Goal: Transaction & Acquisition: Purchase product/service

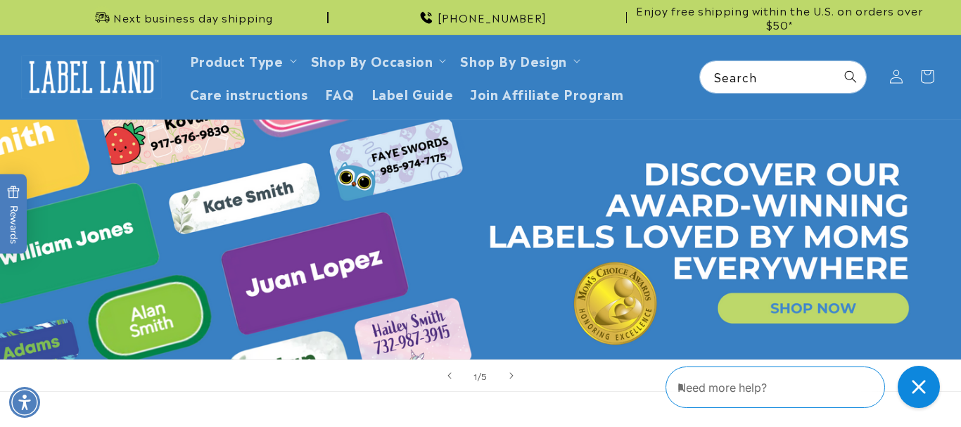
click at [840, 314] on link "Open this option" at bounding box center [480, 240] width 961 height 241
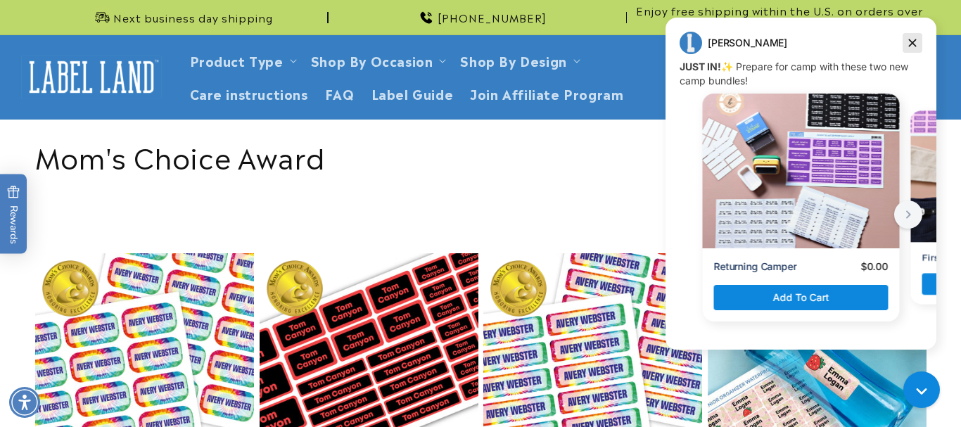
drag, startPoint x: 907, startPoint y: 45, endPoint x: 1251, endPoint y: 54, distance: 343.4
click at [907, 45] on icon "Dismiss campaign" at bounding box center [912, 42] width 14 height 17
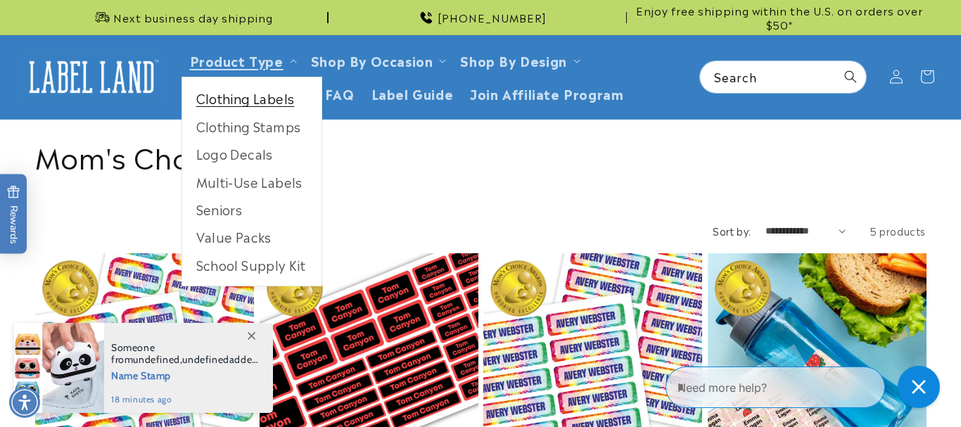
click at [261, 99] on link "Clothing Labels" at bounding box center [251, 97] width 139 height 27
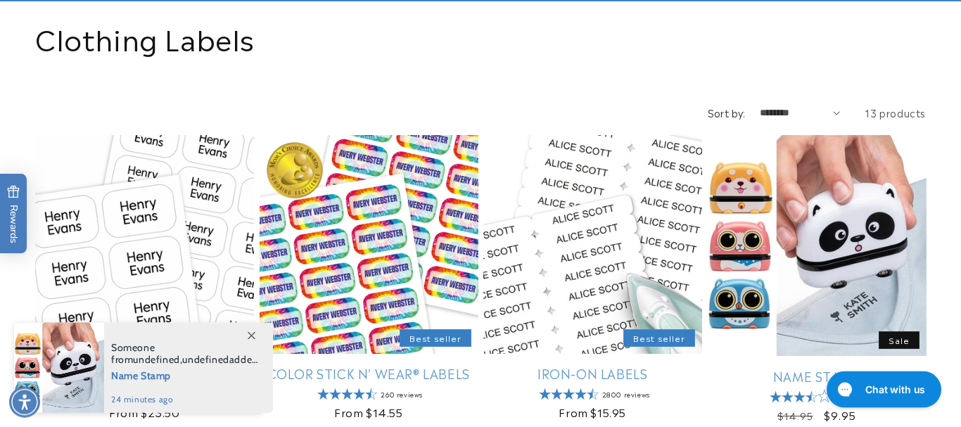
scroll to position [287, 0]
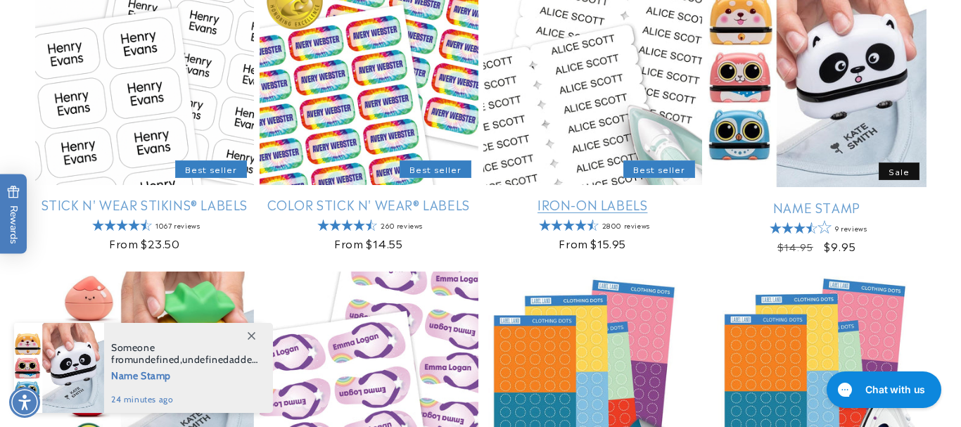
click at [580, 196] on link "Iron-On Labels" at bounding box center [592, 204] width 219 height 16
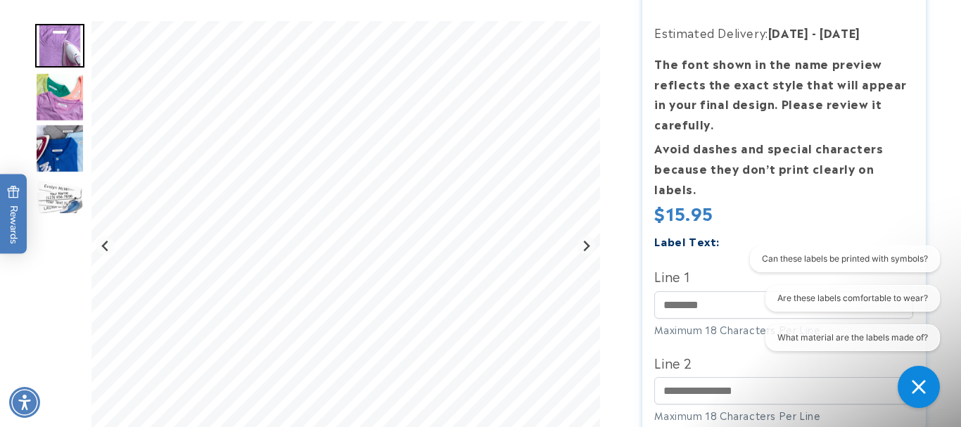
scroll to position [287, 0]
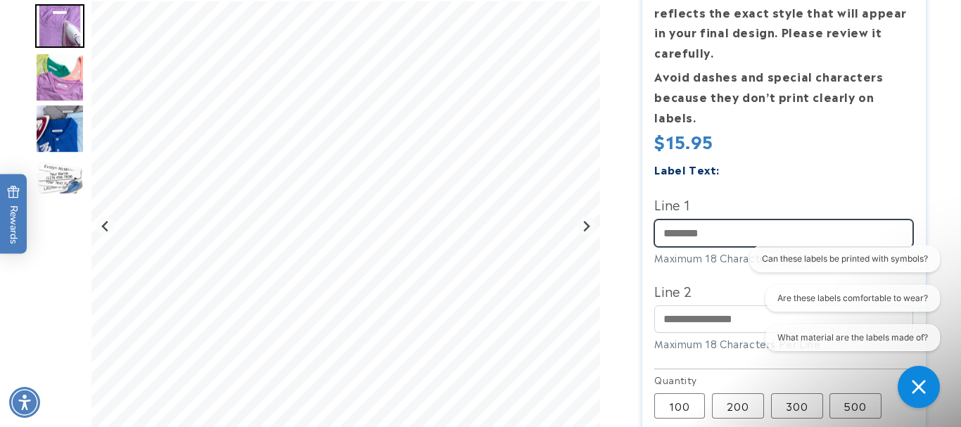
click at [765, 222] on input "Line 1" at bounding box center [783, 232] width 259 height 27
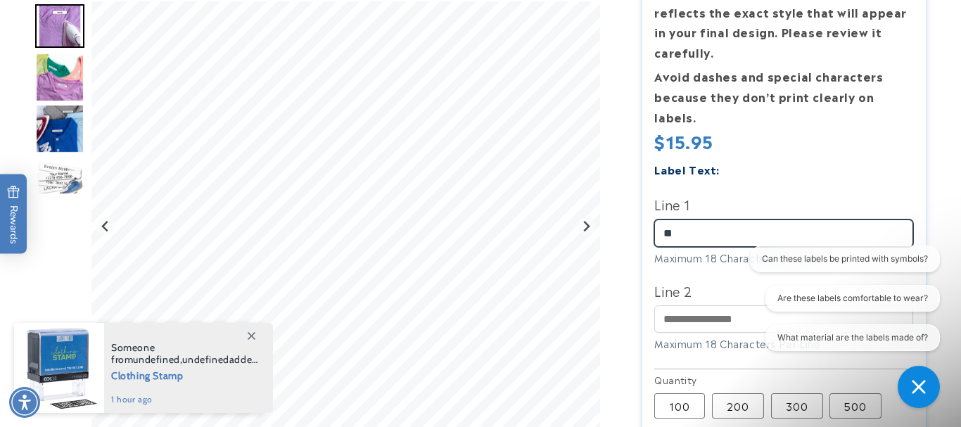
type input "*"
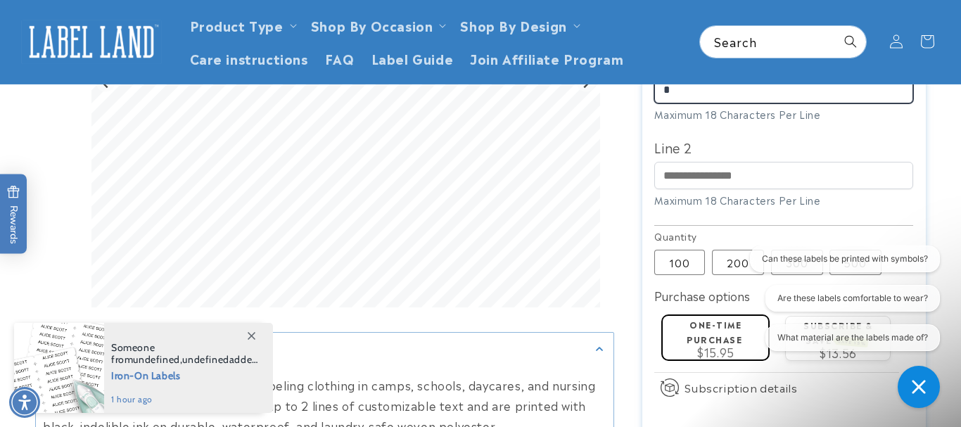
scroll to position [215, 0]
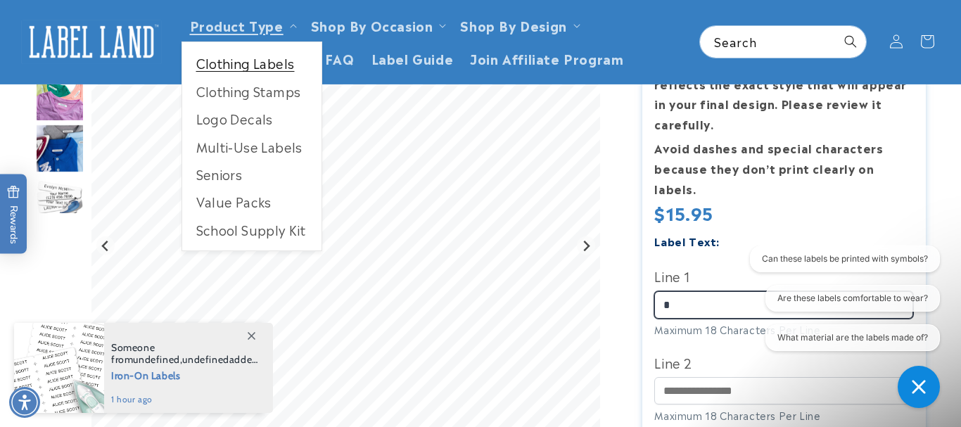
type input "*"
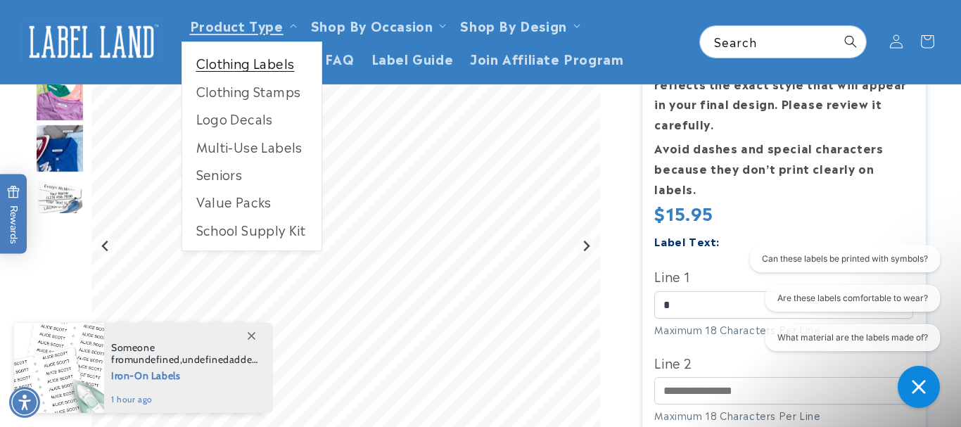
click at [267, 59] on link "Clothing Labels" at bounding box center [251, 62] width 139 height 27
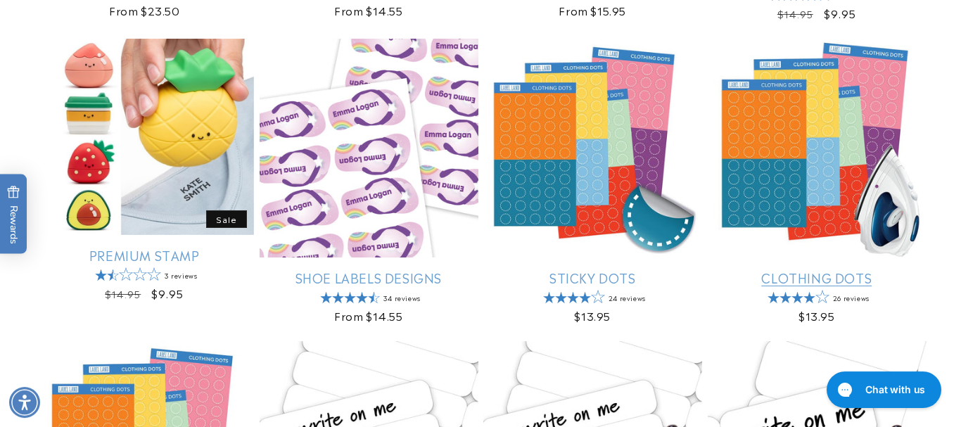
scroll to position [574, 0]
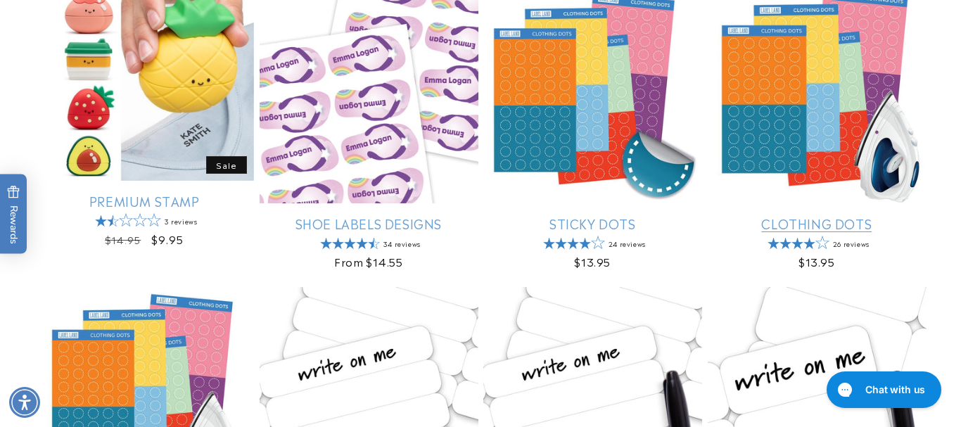
click at [819, 226] on link "Clothing Dots" at bounding box center [817, 223] width 219 height 16
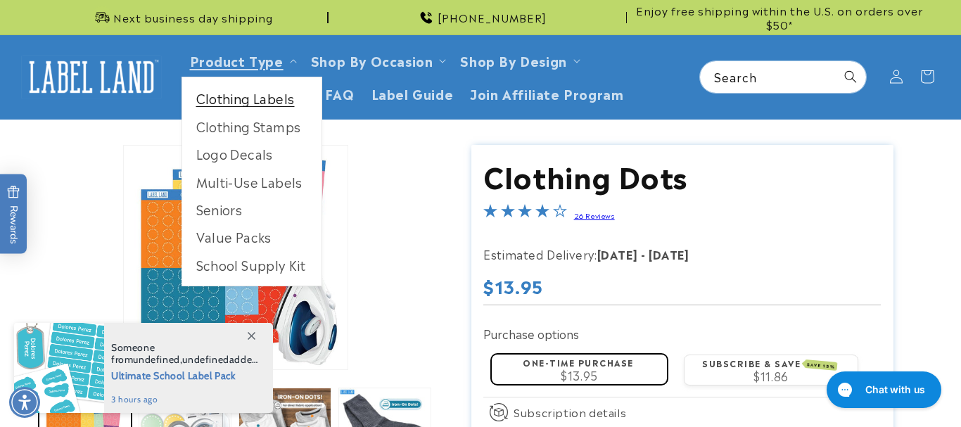
click at [248, 96] on link "Clothing Labels" at bounding box center [251, 97] width 139 height 27
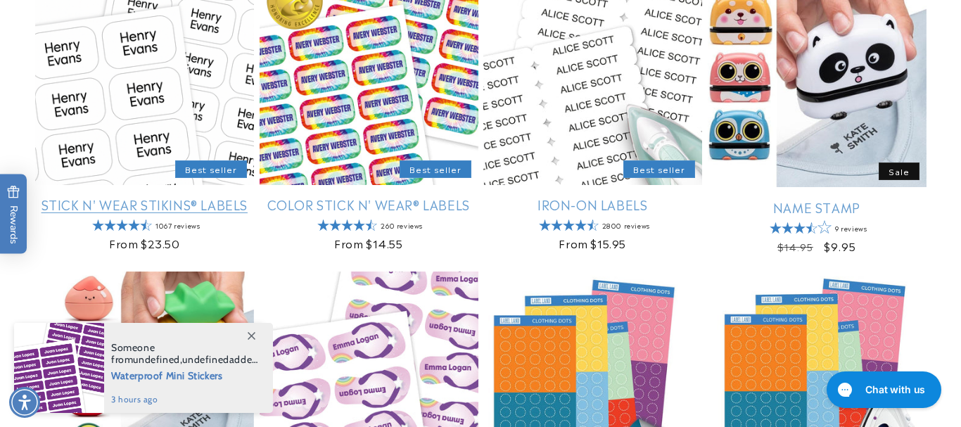
click at [106, 212] on link "Stick N' Wear Stikins® Labels" at bounding box center [144, 204] width 219 height 16
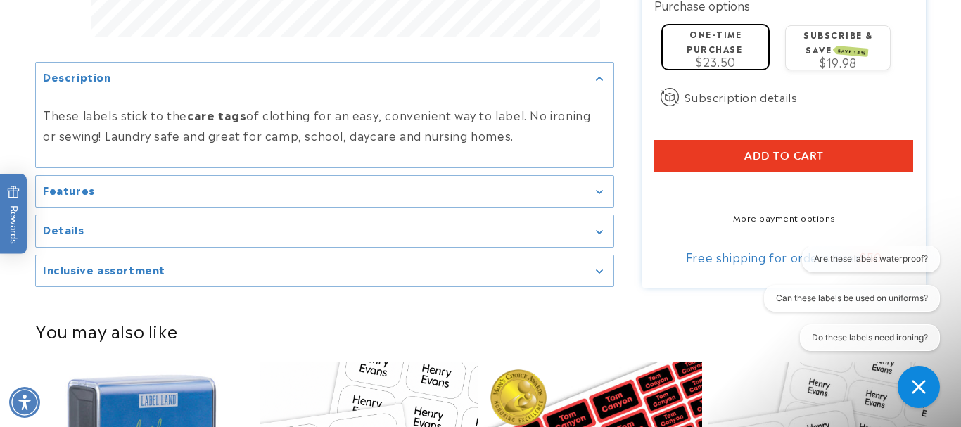
click at [163, 186] on div "Features" at bounding box center [324, 191] width 563 height 11
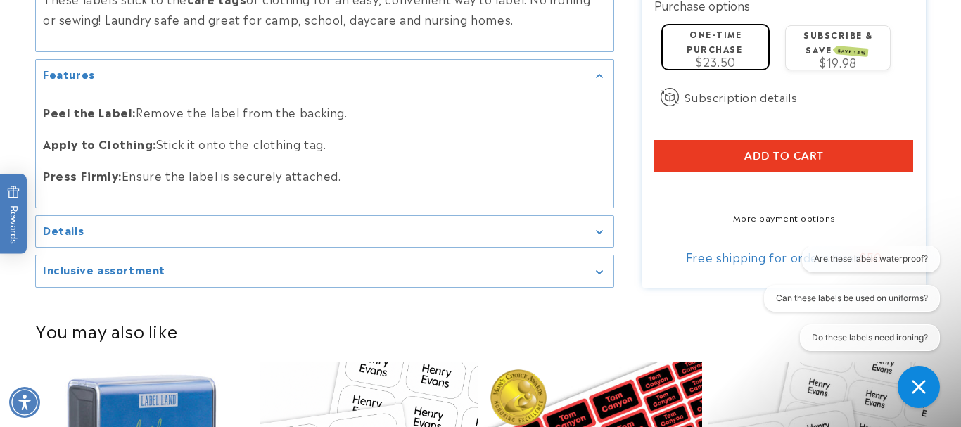
click at [315, 228] on div "Details" at bounding box center [324, 231] width 563 height 11
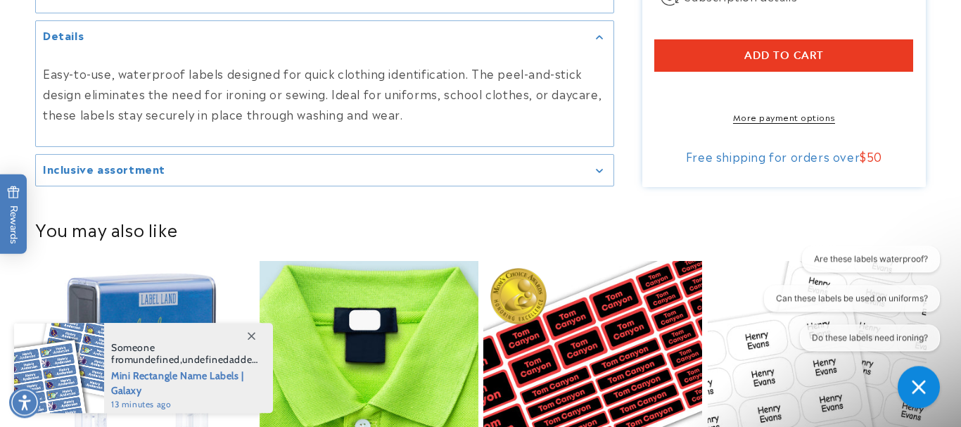
scroll to position [933, 0]
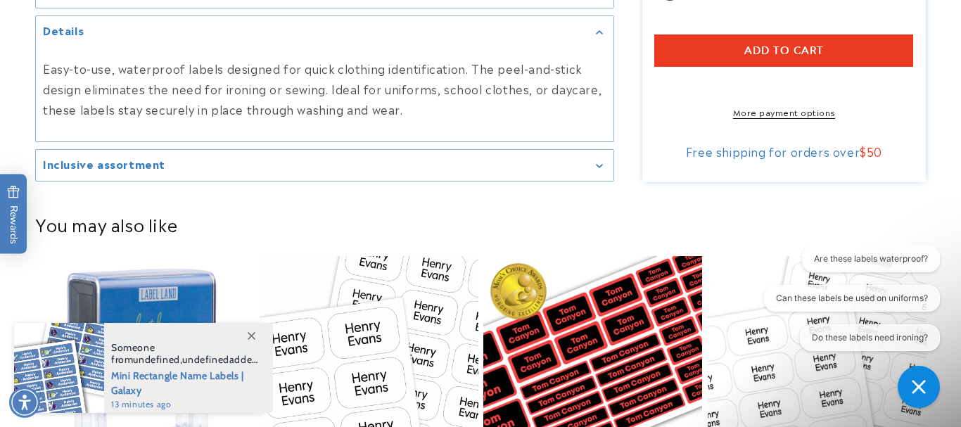
click at [360, 177] on summary "Inclusive assortment" at bounding box center [324, 166] width 577 height 32
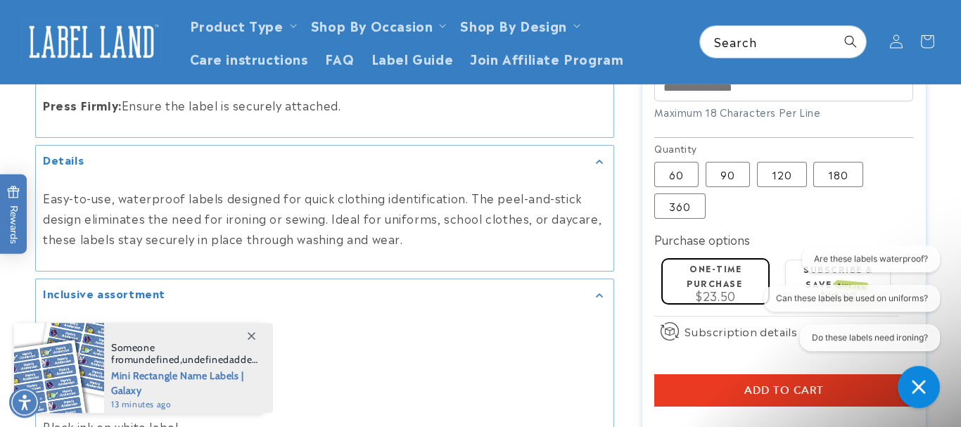
scroll to position [789, 0]
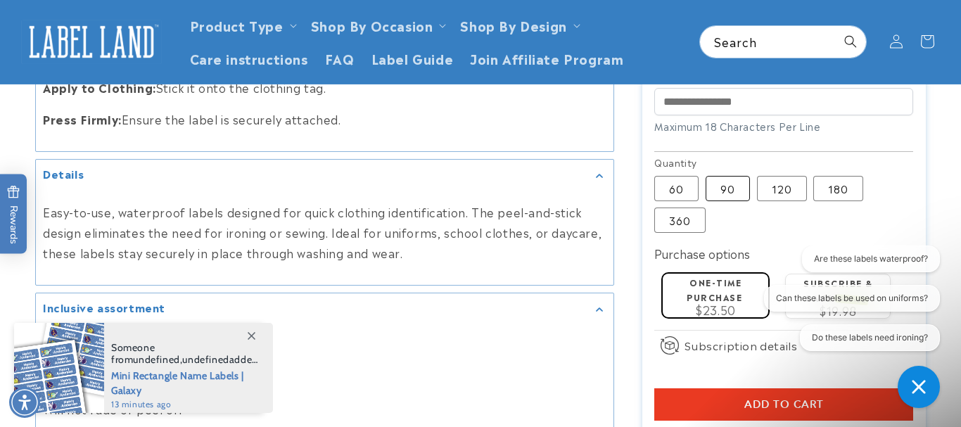
click at [735, 177] on label "90 Variant sold out or unavailable" at bounding box center [728, 188] width 44 height 25
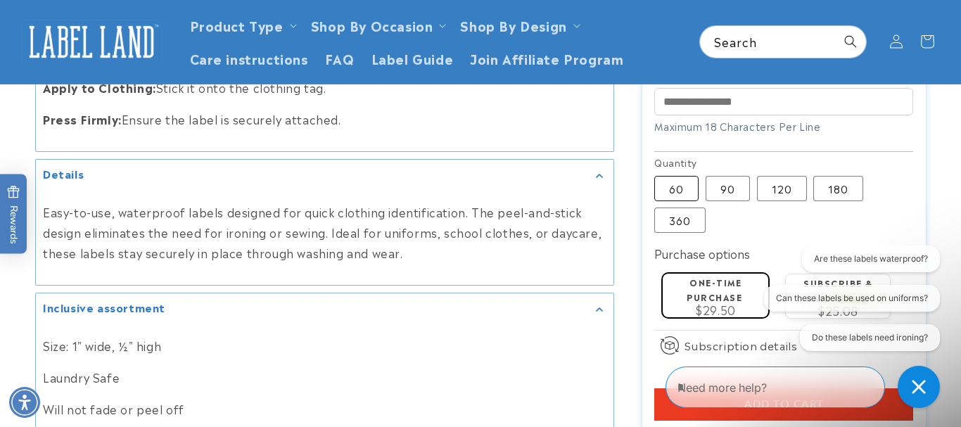
click at [665, 184] on label "60 Variant sold out or unavailable" at bounding box center [676, 188] width 44 height 25
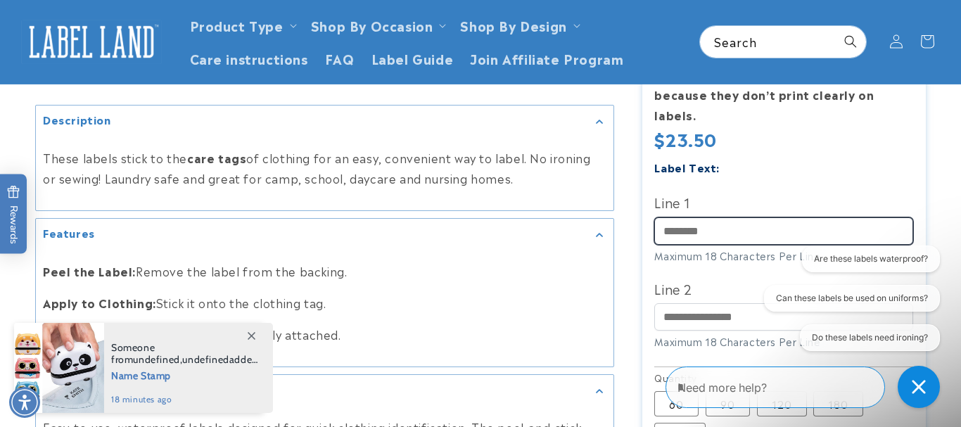
click at [727, 217] on input "Line 1" at bounding box center [783, 230] width 259 height 27
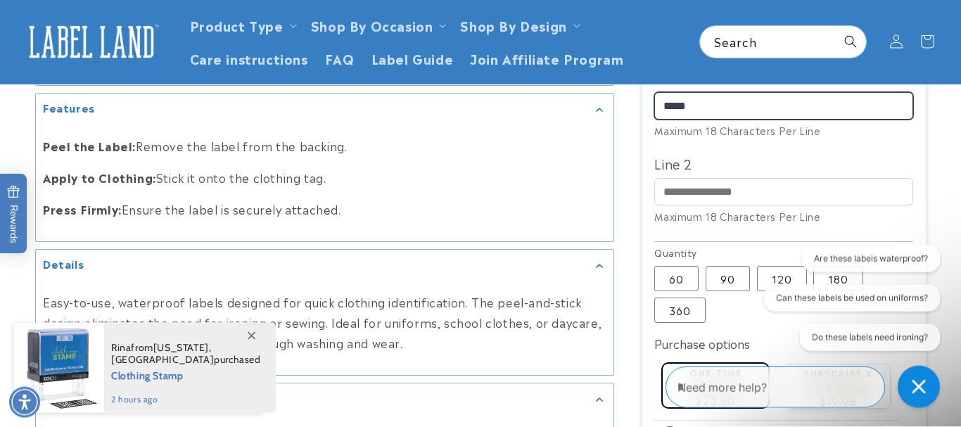
scroll to position [502, 0]
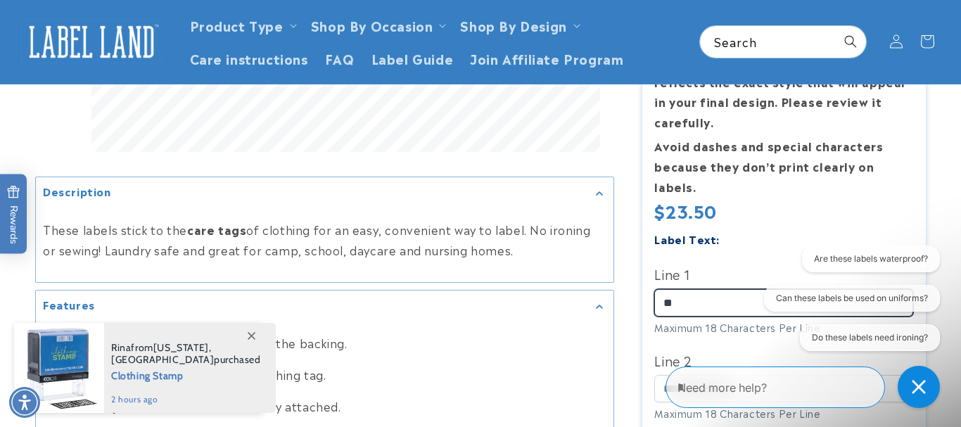
type input "*"
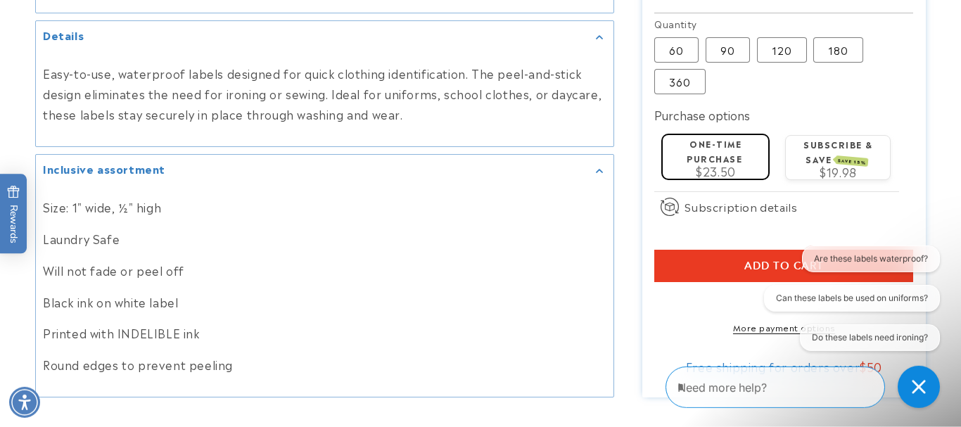
scroll to position [933, 0]
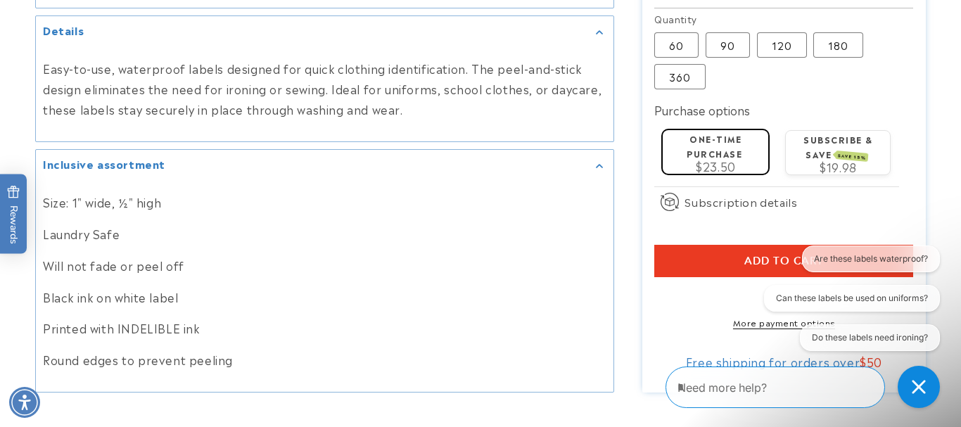
click at [739, 257] on button "Add to cart" at bounding box center [783, 261] width 259 height 32
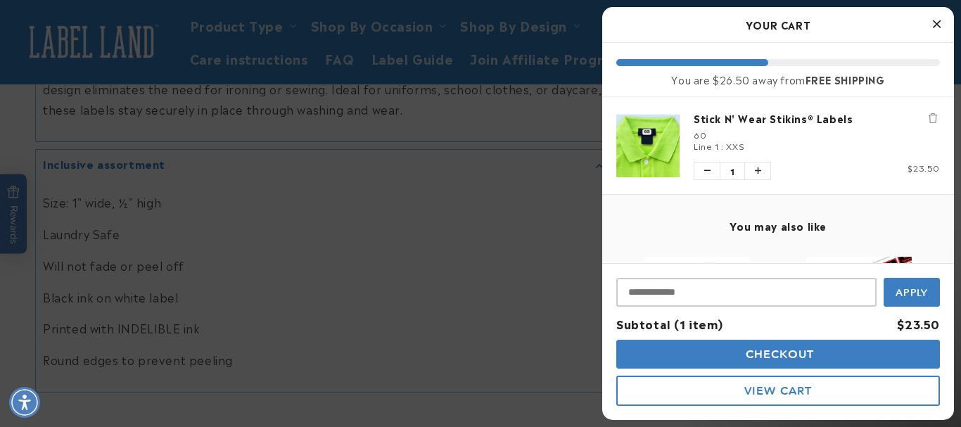
drag, startPoint x: 941, startPoint y: 30, endPoint x: 928, endPoint y: 33, distance: 13.8
click at [941, 29] on button "Close Cart" at bounding box center [936, 24] width 21 height 21
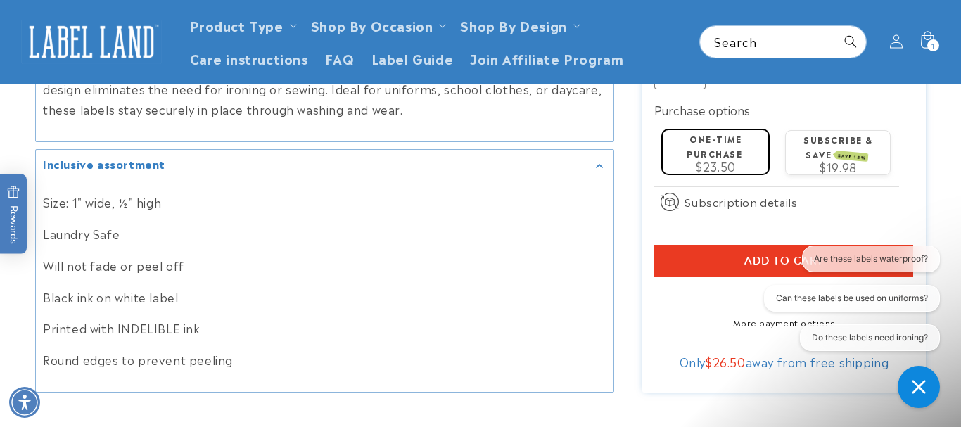
scroll to position [646, 0]
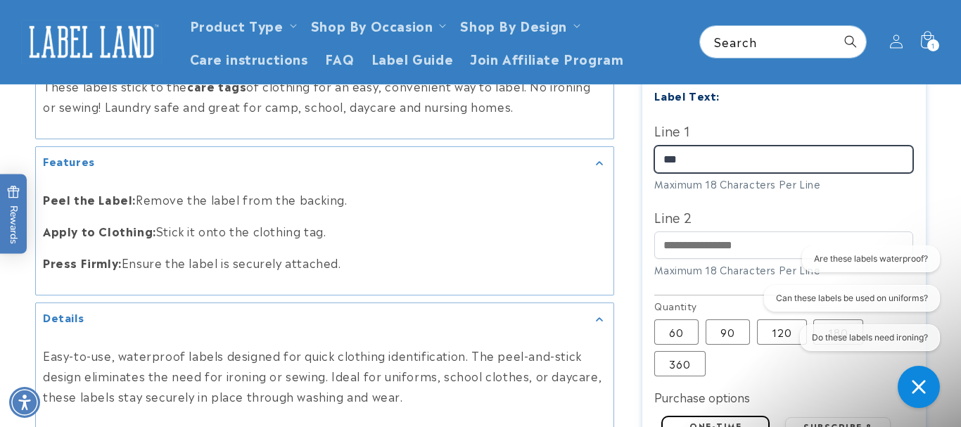
drag, startPoint x: 634, startPoint y: 143, endPoint x: 554, endPoint y: 139, distance: 79.6
click at [654, 146] on input "***" at bounding box center [783, 159] width 259 height 27
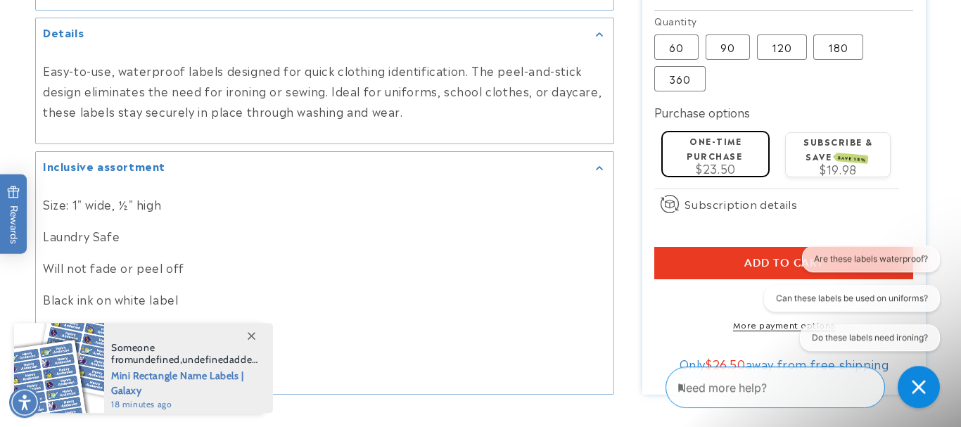
scroll to position [933, 0]
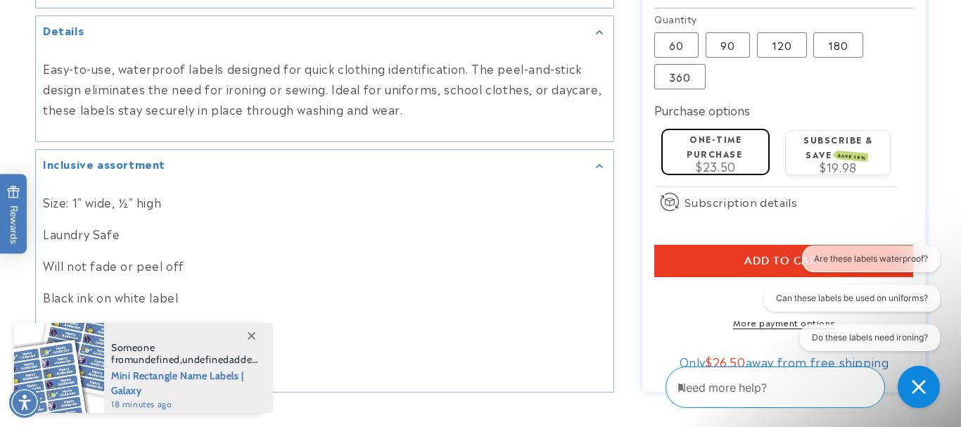
click at [739, 251] on button "Add to cart" at bounding box center [783, 261] width 259 height 32
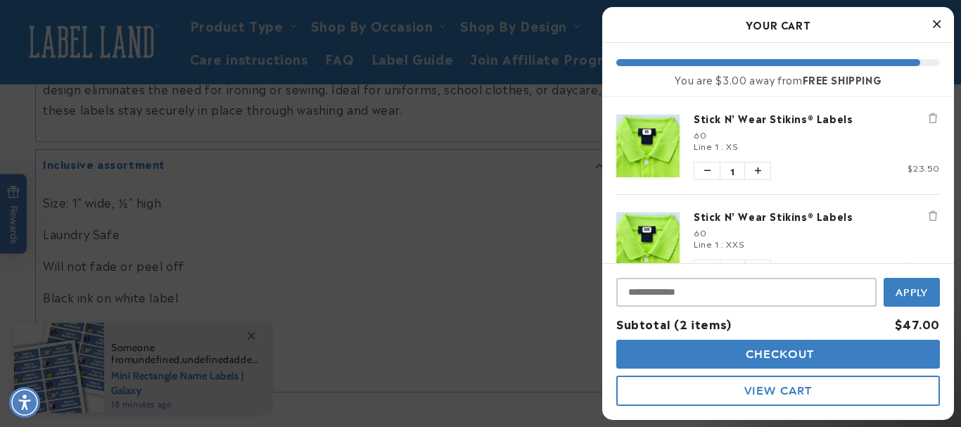
click at [493, 156] on div at bounding box center [480, 213] width 961 height 427
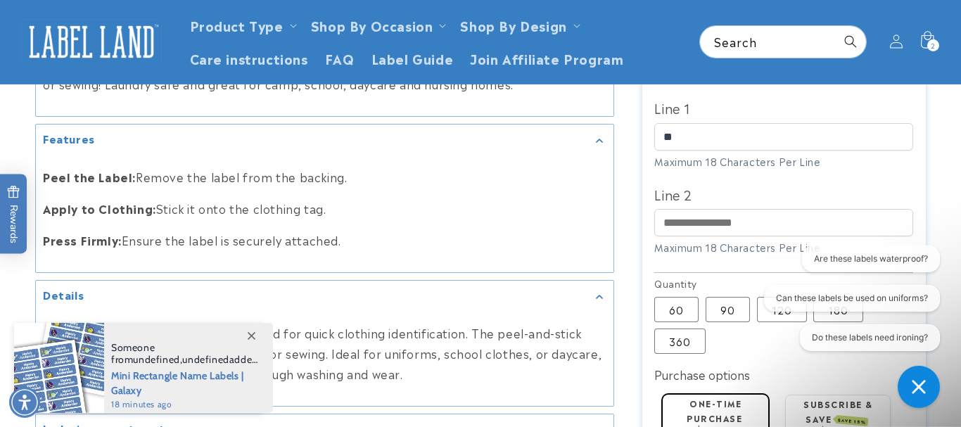
scroll to position [646, 0]
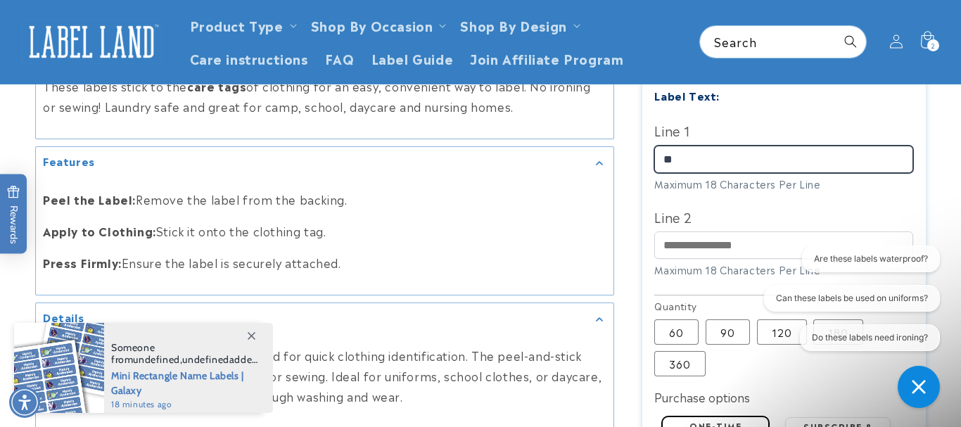
drag, startPoint x: 702, startPoint y: 144, endPoint x: 519, endPoint y: 125, distance: 183.9
click at [654, 146] on input "**" at bounding box center [783, 159] width 259 height 27
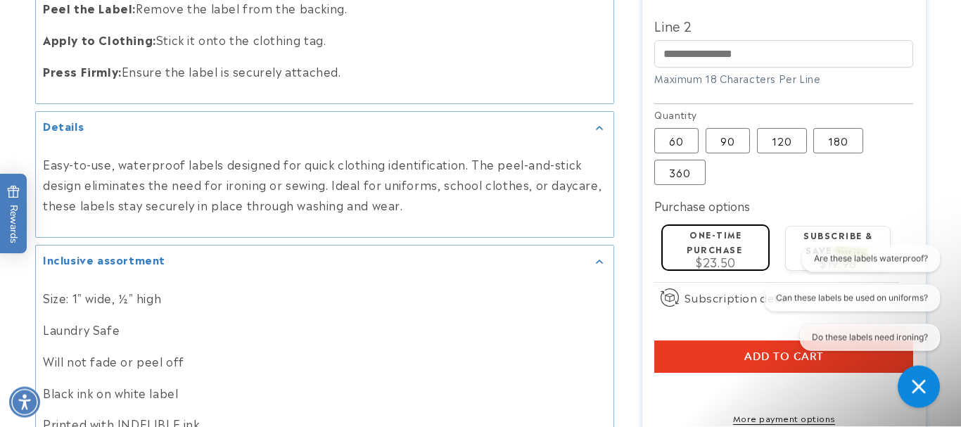
scroll to position [861, 0]
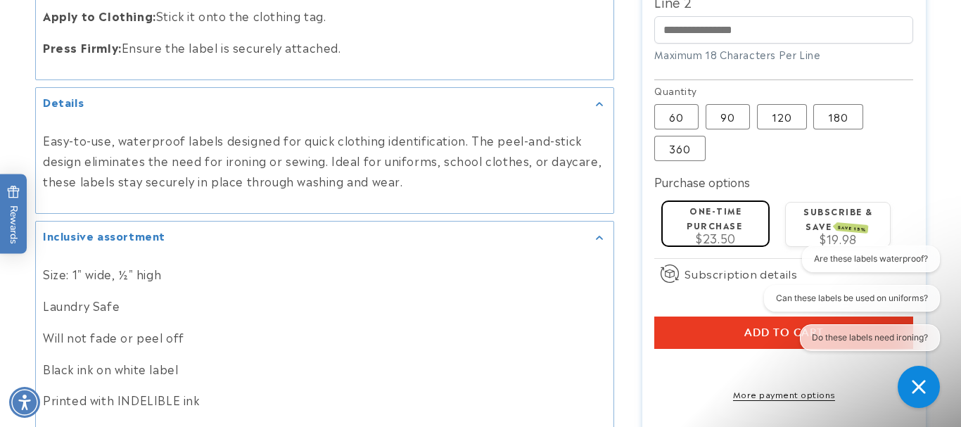
click at [669, 322] on button "Add to cart" at bounding box center [783, 333] width 259 height 32
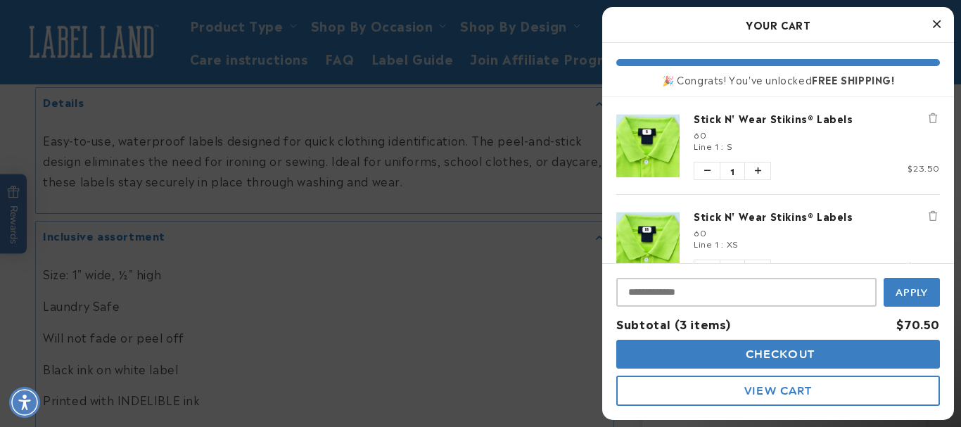
scroll to position [679, 0]
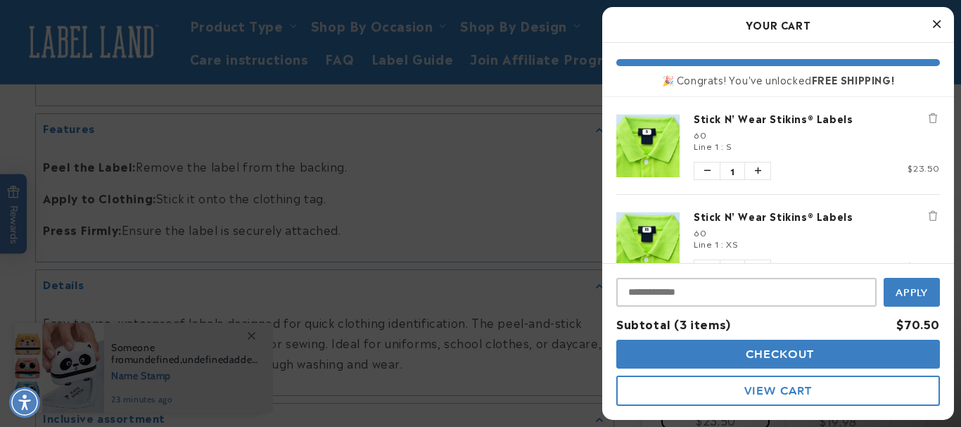
click at [941, 28] on button "Close Cart" at bounding box center [936, 24] width 21 height 21
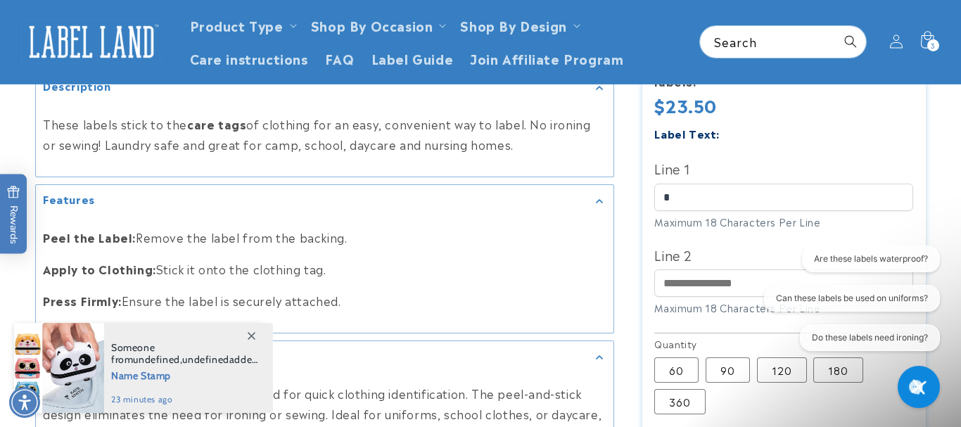
scroll to position [607, 0]
click at [931, 42] on span "3" at bounding box center [933, 45] width 5 height 12
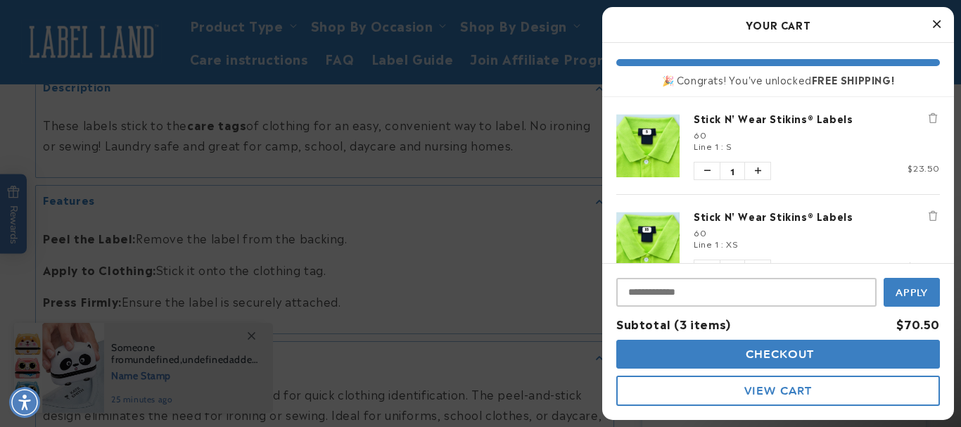
click at [938, 20] on icon "Close Cart" at bounding box center [937, 24] width 8 height 13
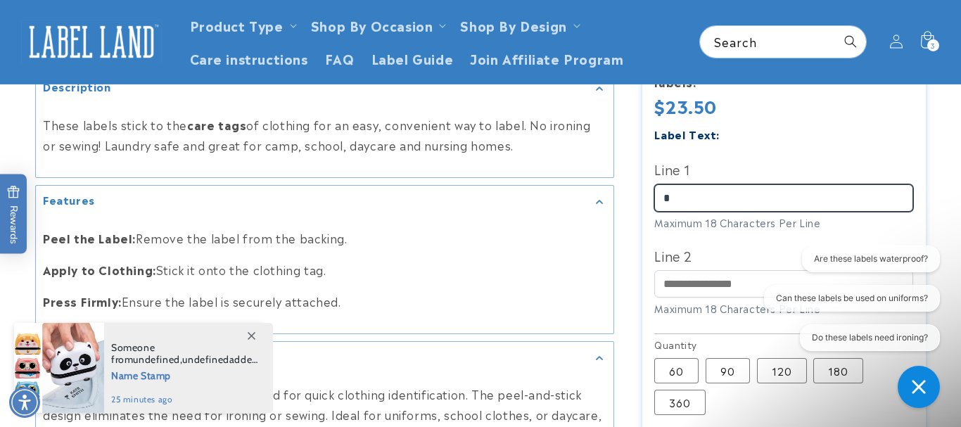
drag, startPoint x: 703, startPoint y: 184, endPoint x: 584, endPoint y: 181, distance: 119.6
click at [654, 184] on input "*" at bounding box center [783, 197] width 259 height 27
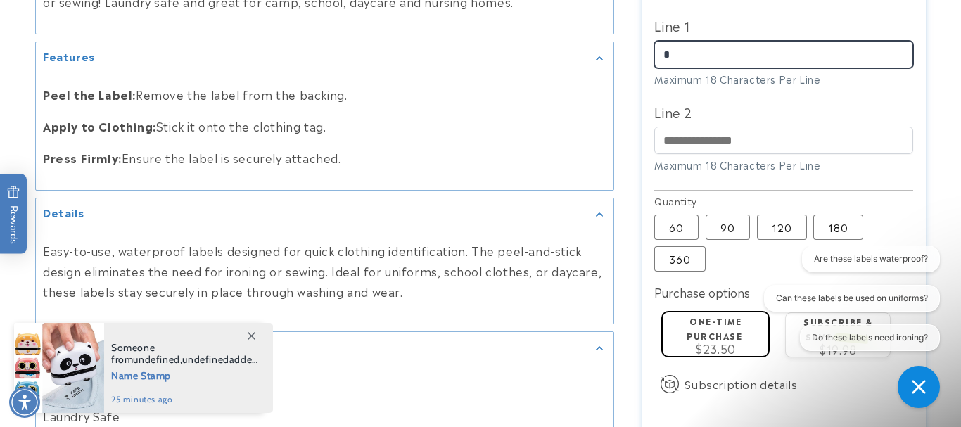
scroll to position [822, 0]
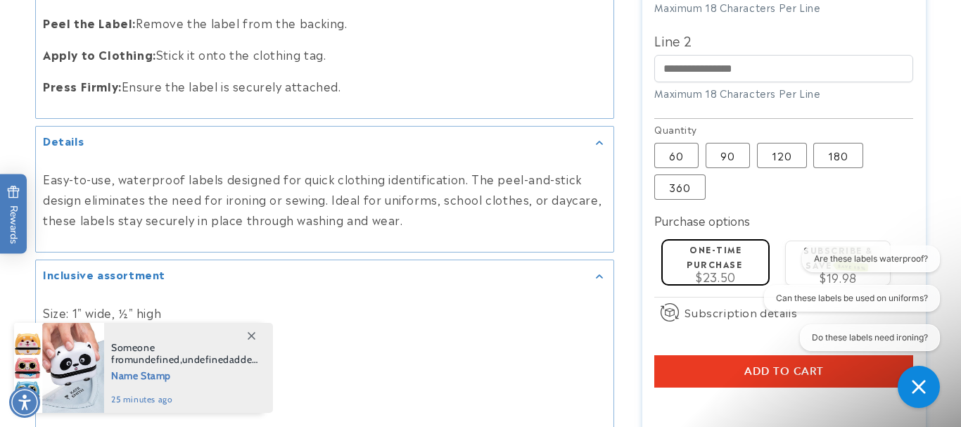
click at [713, 356] on button "Add to cart" at bounding box center [783, 372] width 259 height 32
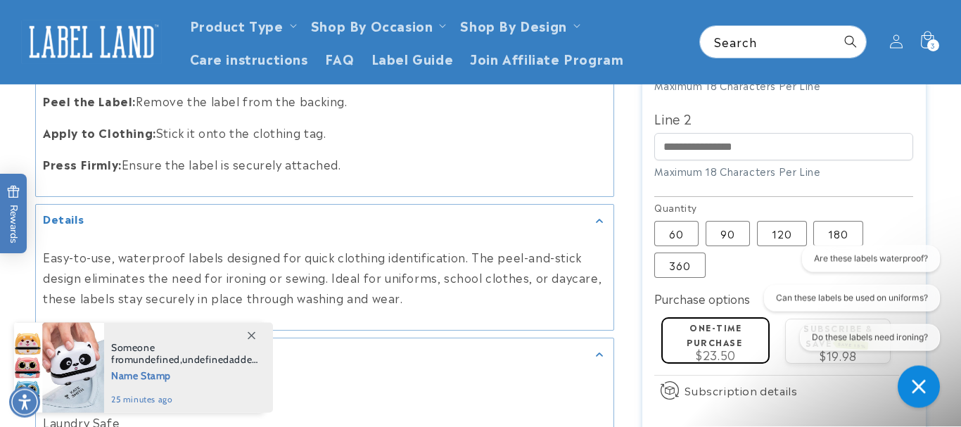
scroll to position [607, 0]
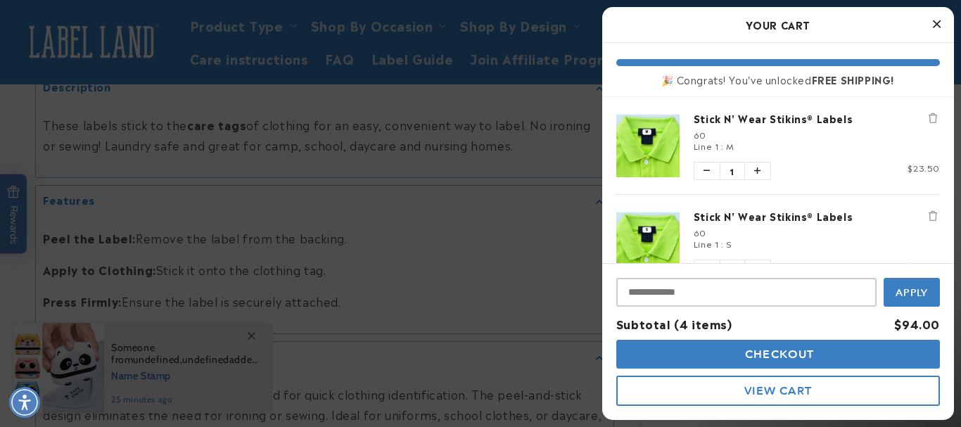
drag, startPoint x: 711, startPoint y: 186, endPoint x: 556, endPoint y: 181, distance: 155.5
click at [556, 181] on div at bounding box center [480, 213] width 961 height 427
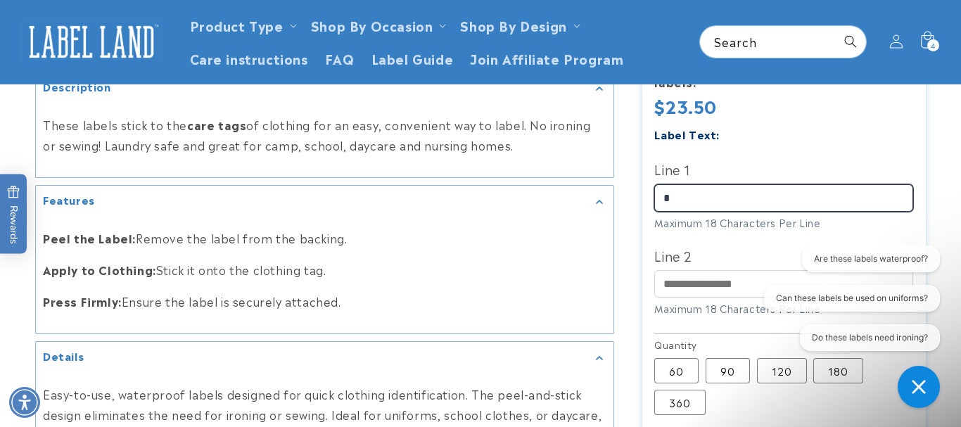
drag, startPoint x: 703, startPoint y: 187, endPoint x: 544, endPoint y: 188, distance: 159.0
click at [654, 188] on input "*" at bounding box center [783, 197] width 259 height 27
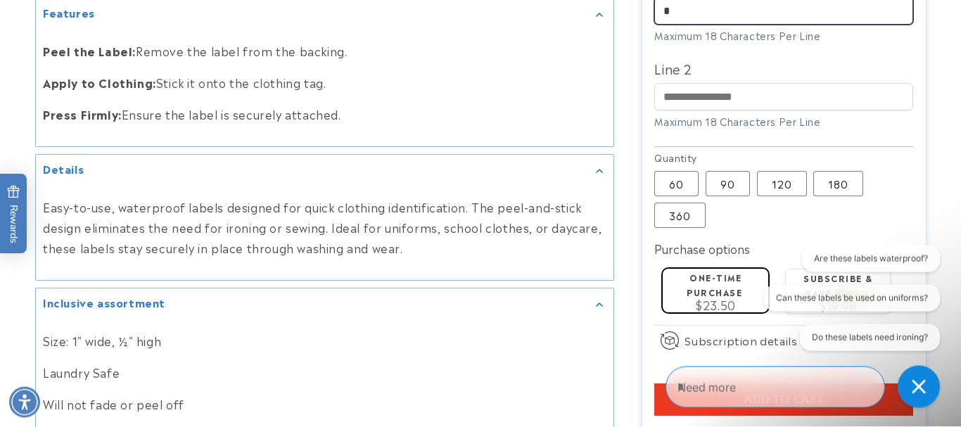
scroll to position [822, 0]
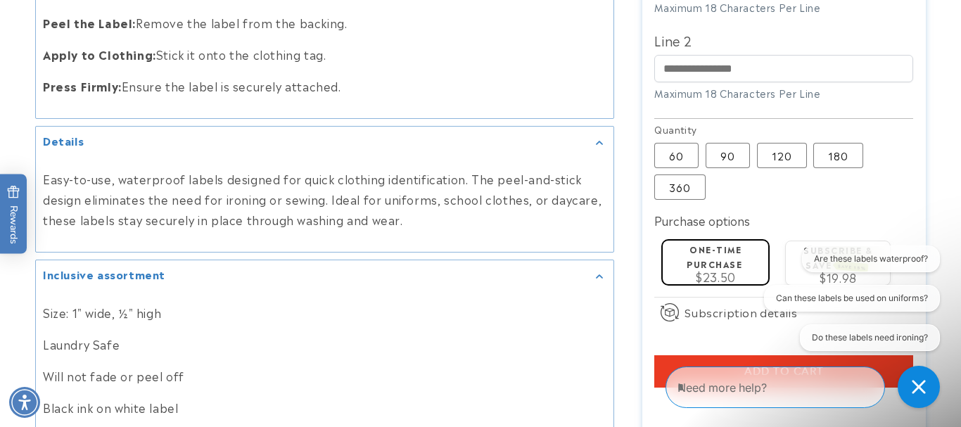
click at [668, 356] on button "Add to cart" at bounding box center [783, 372] width 259 height 32
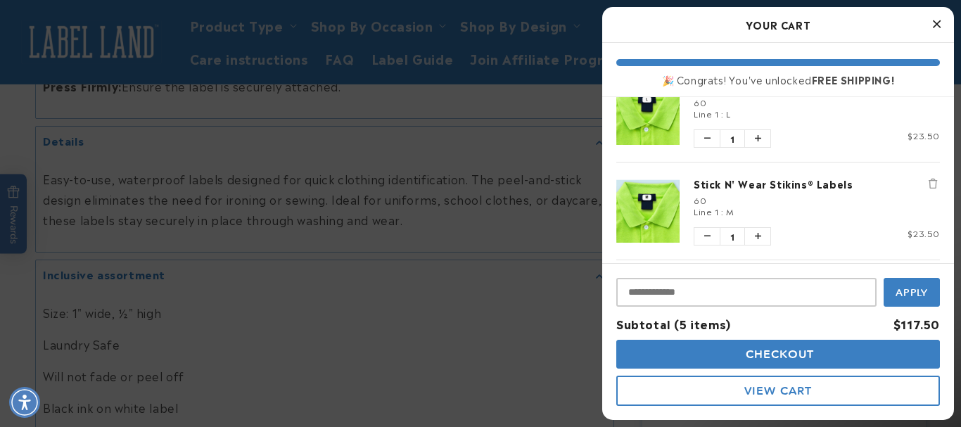
scroll to position [0, 0]
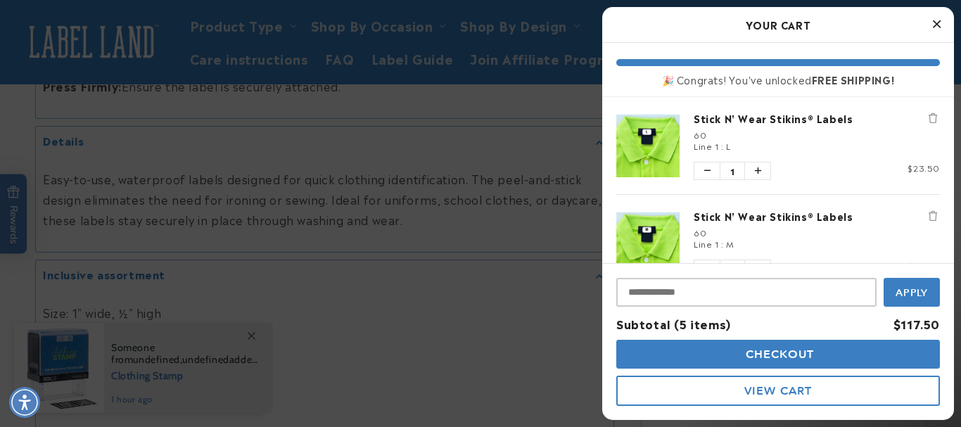
click at [942, 27] on button "Close Cart" at bounding box center [936, 24] width 21 height 21
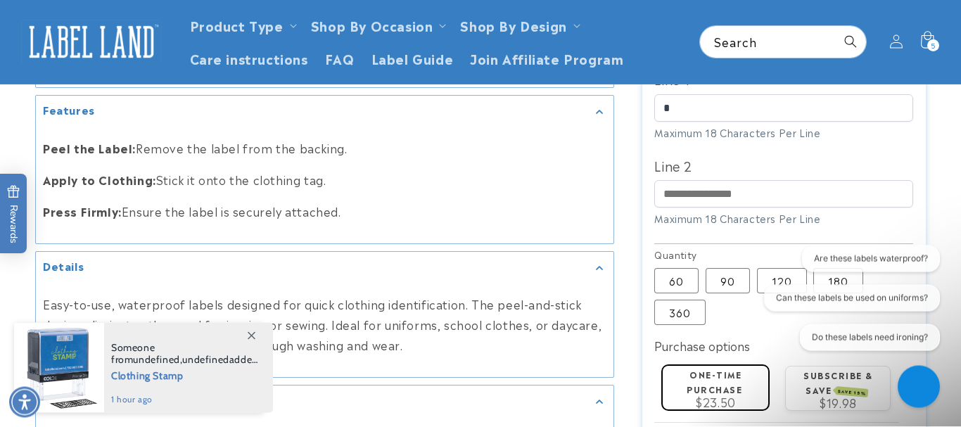
scroll to position [679, 0]
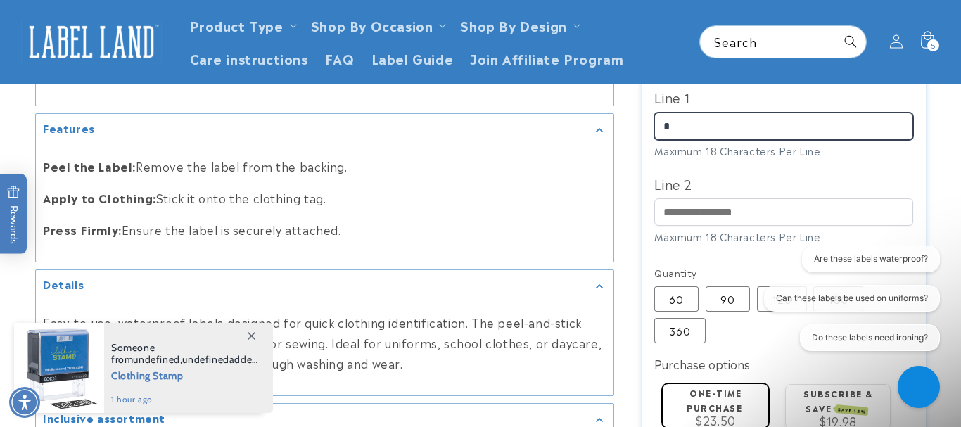
click at [660, 116] on input "*" at bounding box center [783, 126] width 259 height 27
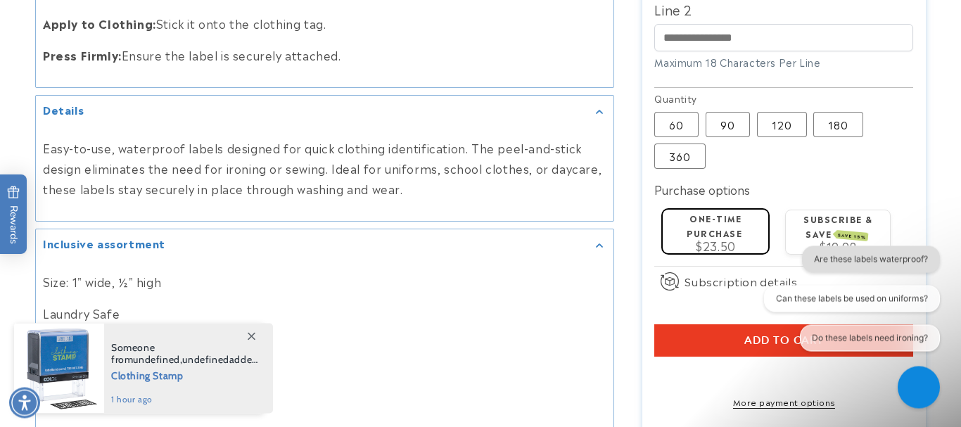
scroll to position [894, 0]
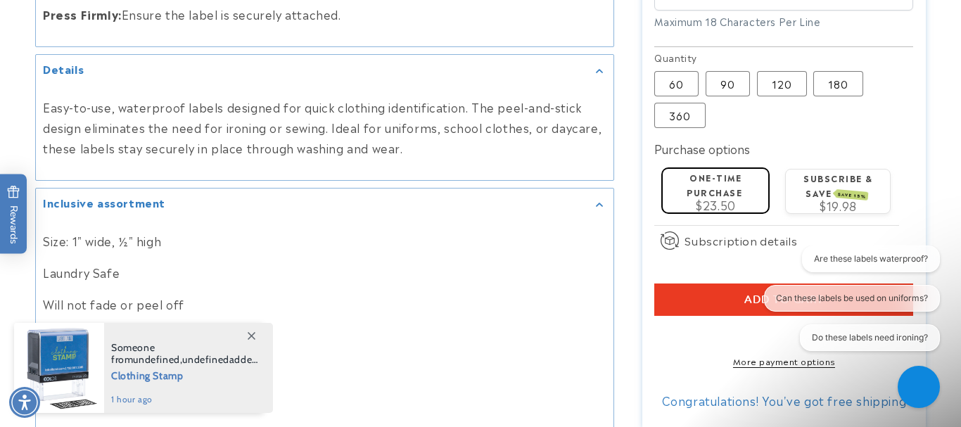
click at [682, 287] on button "Add to cart" at bounding box center [783, 300] width 259 height 32
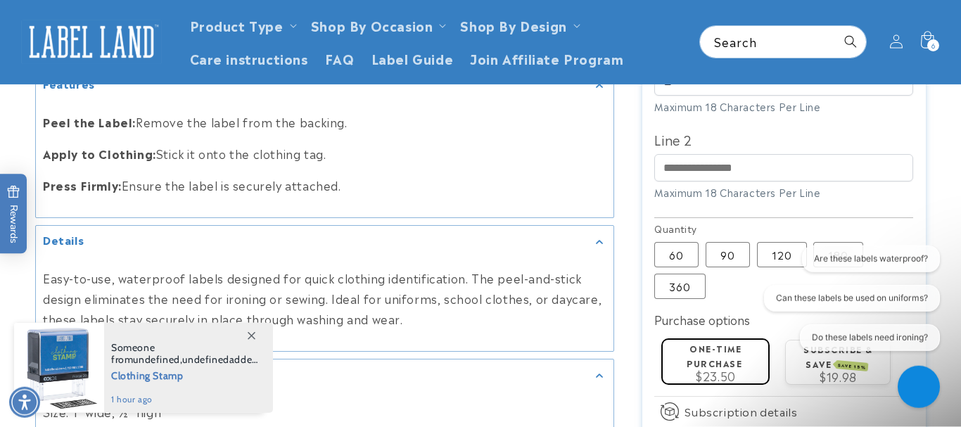
scroll to position [679, 0]
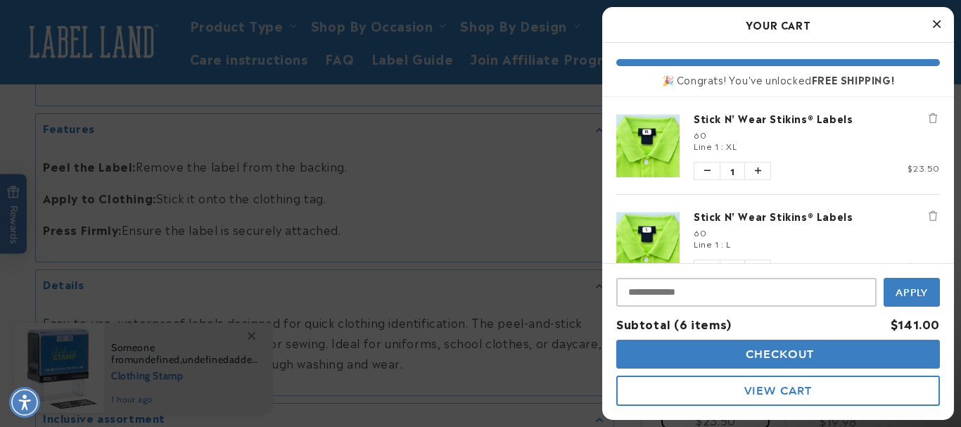
click at [493, 102] on div at bounding box center [480, 213] width 961 height 427
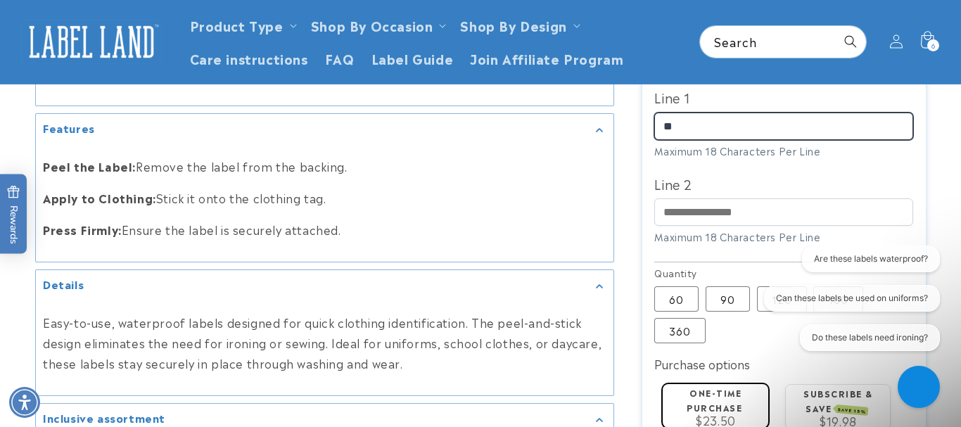
click at [660, 114] on input "**" at bounding box center [783, 126] width 259 height 27
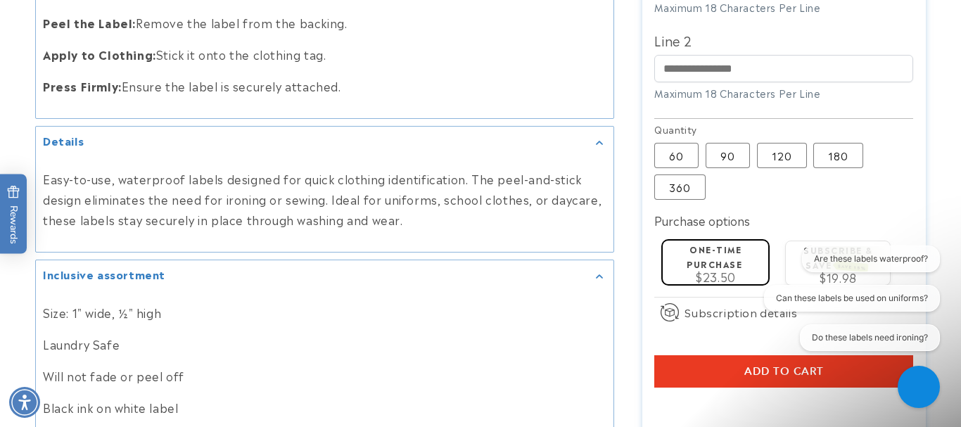
scroll to position [966, 0]
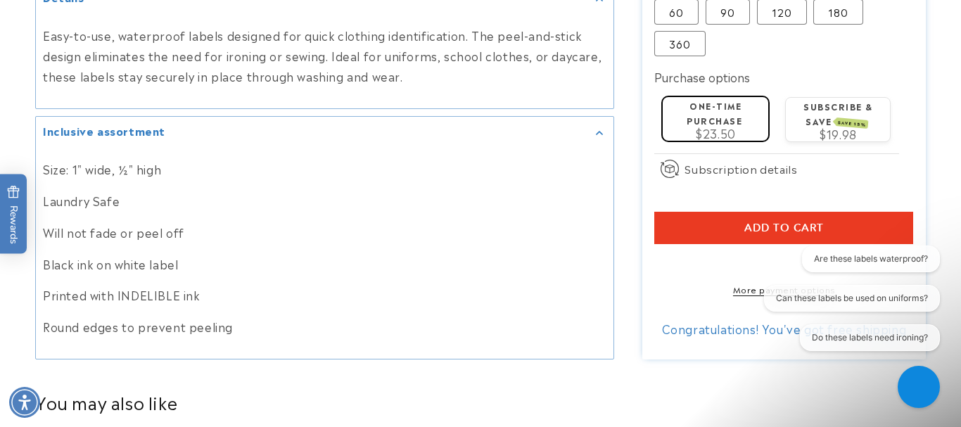
click at [682, 215] on button "Add to cart" at bounding box center [783, 228] width 259 height 32
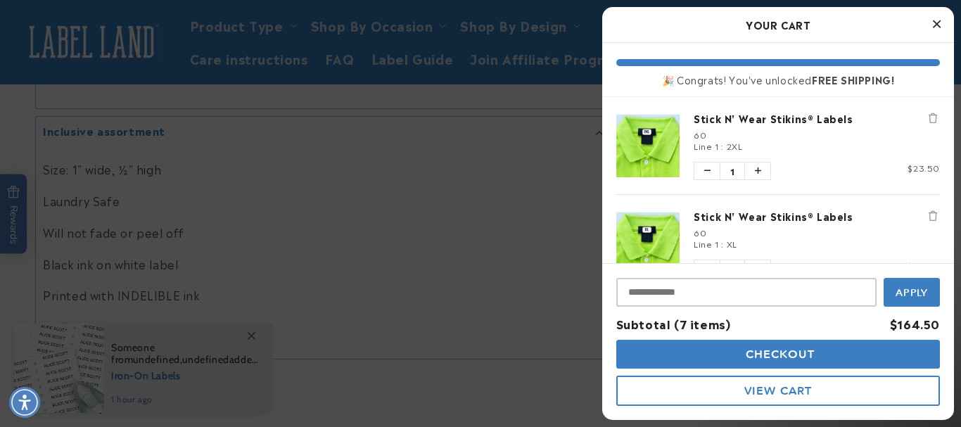
click at [499, 190] on div at bounding box center [480, 213] width 961 height 427
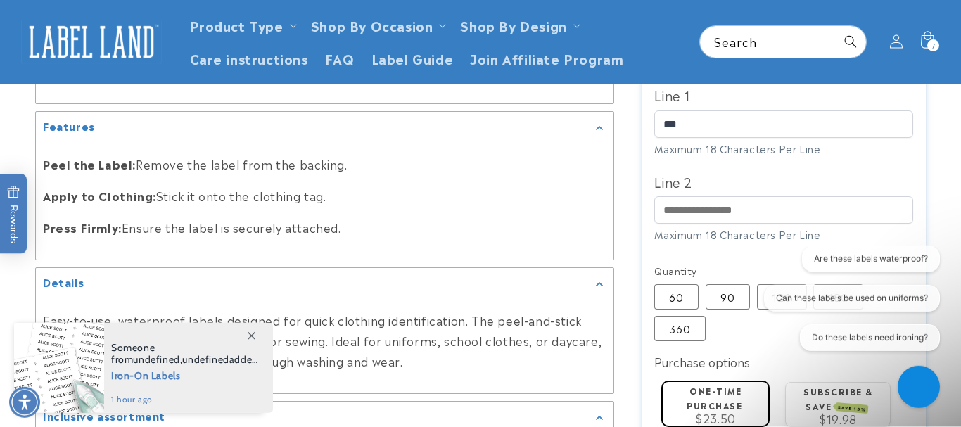
scroll to position [679, 0]
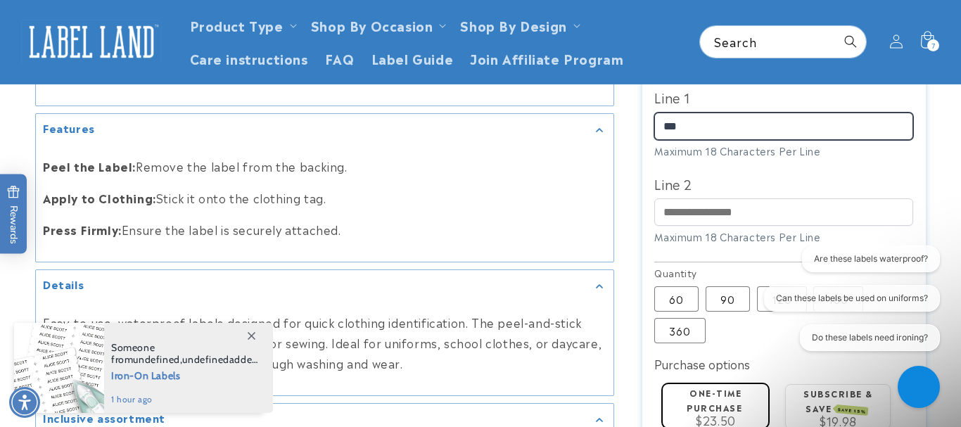
click at [663, 120] on input "***" at bounding box center [783, 126] width 259 height 27
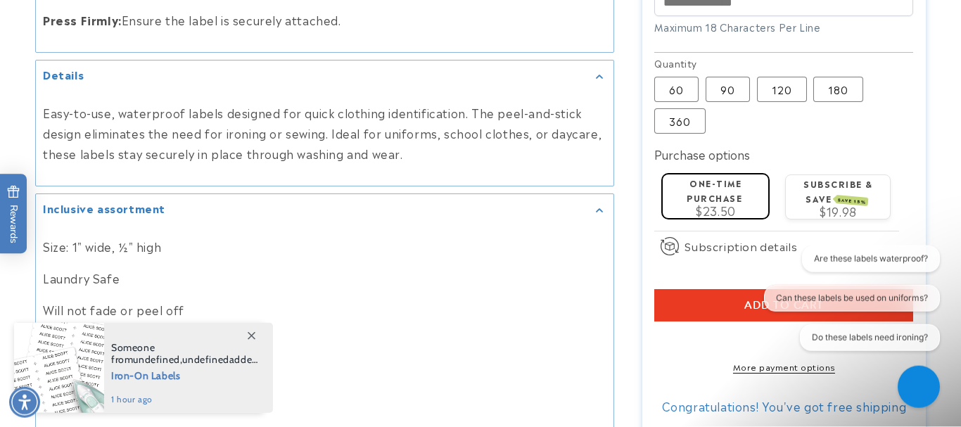
scroll to position [894, 0]
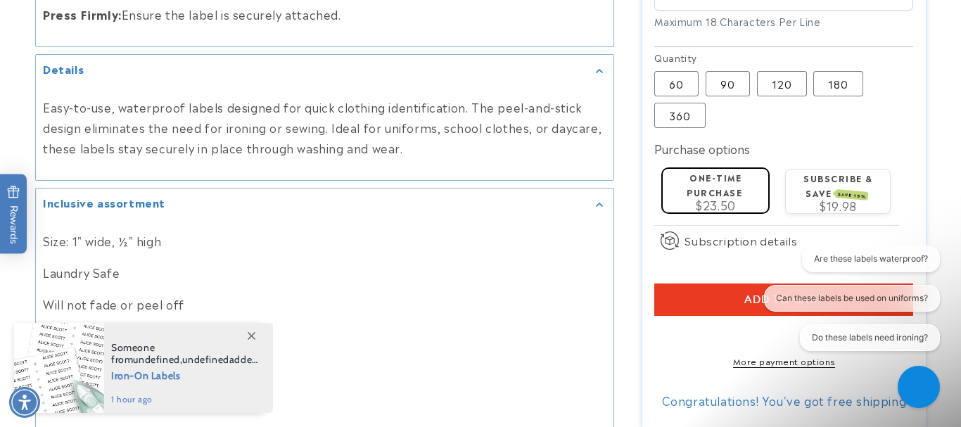
click at [685, 285] on button "Add to cart" at bounding box center [783, 300] width 259 height 32
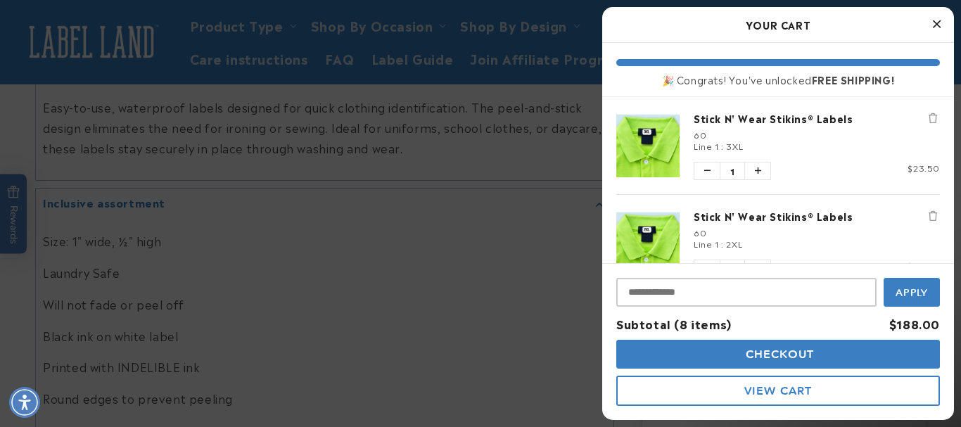
click at [553, 161] on div at bounding box center [480, 213] width 961 height 427
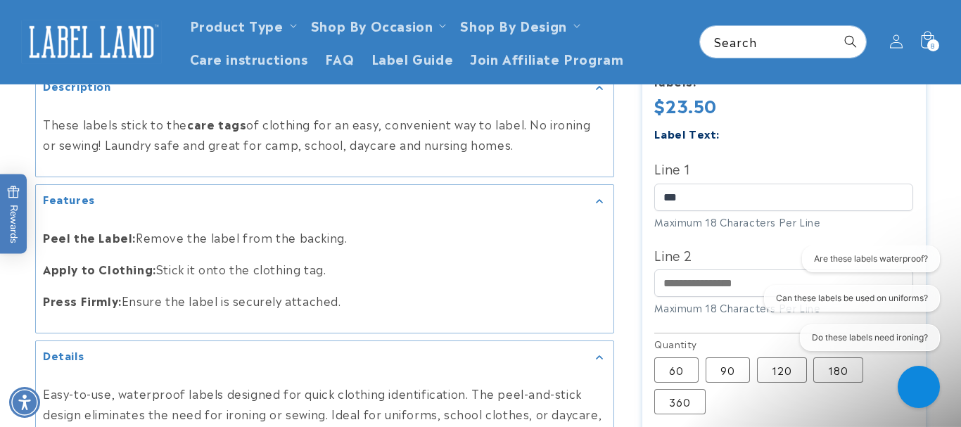
scroll to position [607, 0]
click at [666, 184] on input "***" at bounding box center [783, 197] width 259 height 27
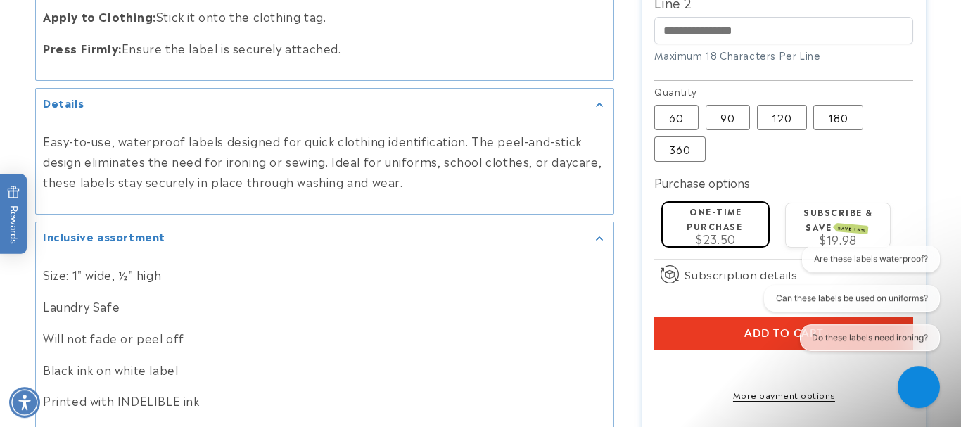
scroll to position [894, 0]
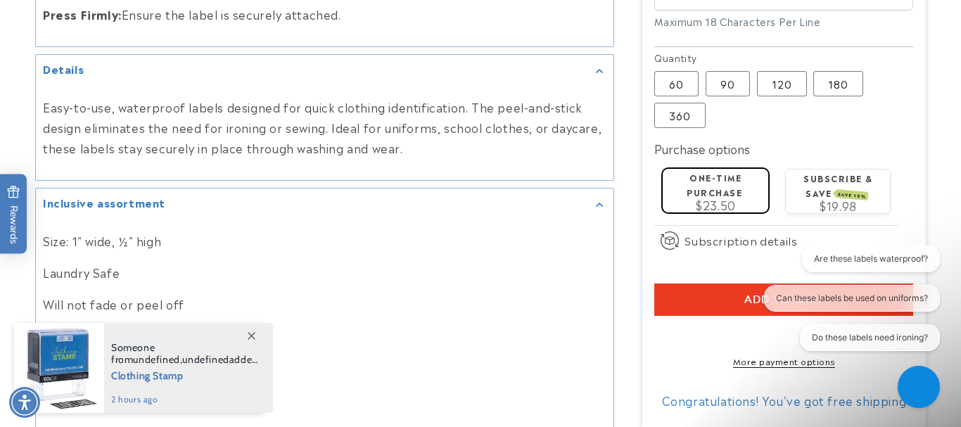
type input "***"
click at [684, 288] on button "Add to cart" at bounding box center [783, 300] width 259 height 32
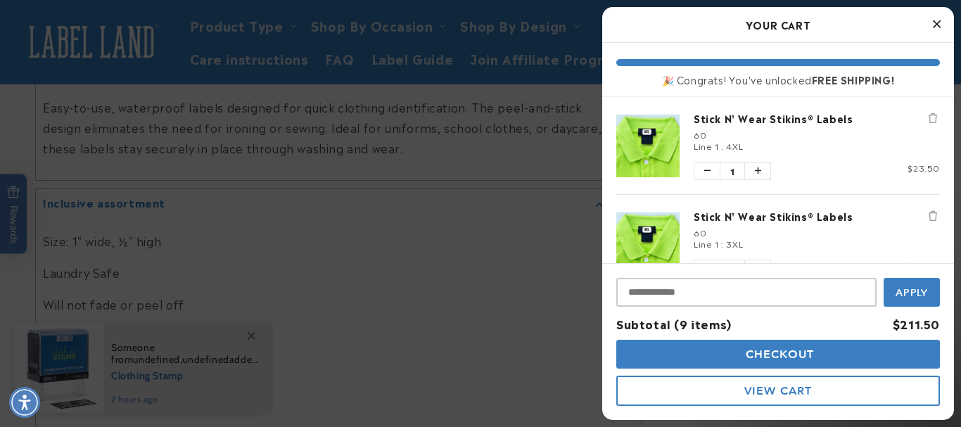
click at [276, 205] on div at bounding box center [480, 213] width 961 height 427
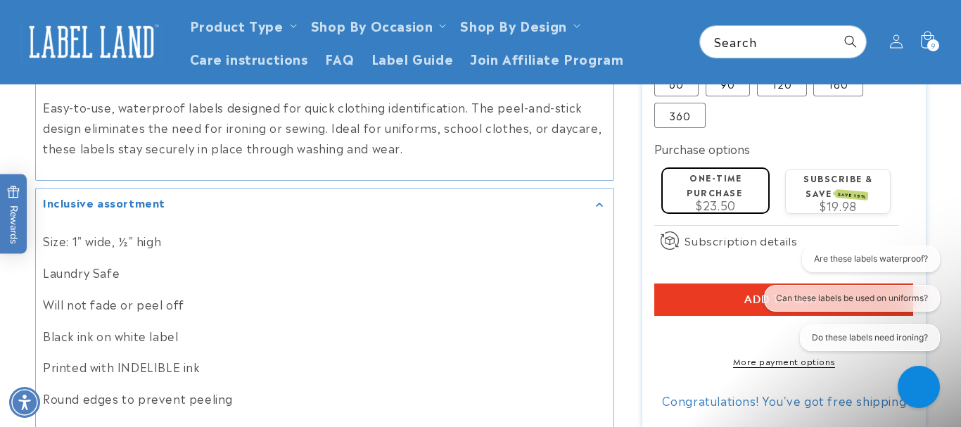
click at [65, 18] on link at bounding box center [91, 42] width 151 height 54
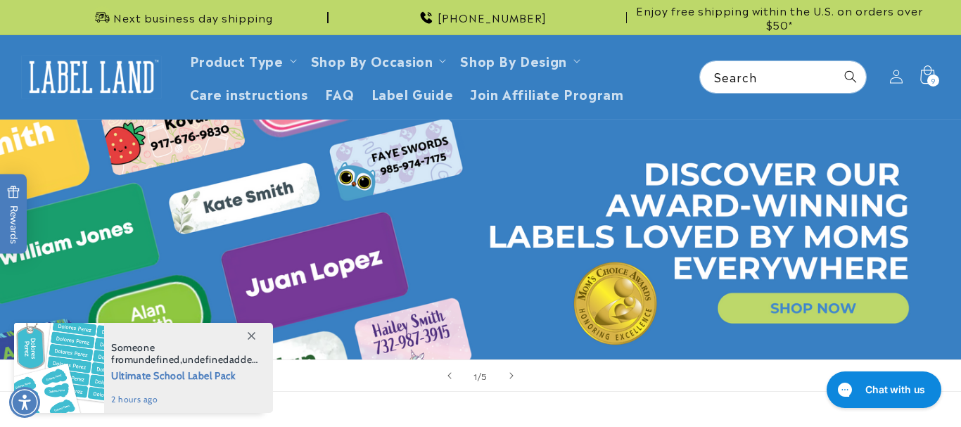
click at [931, 74] on icon at bounding box center [926, 76] width 33 height 33
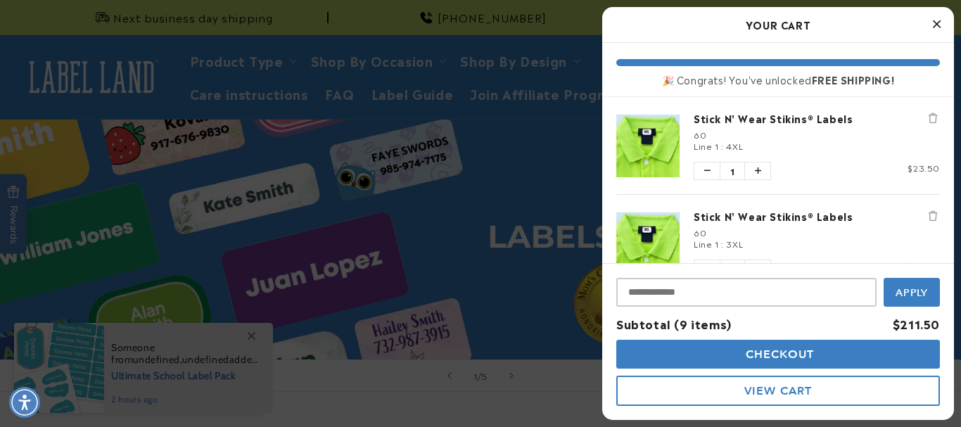
click at [790, 352] on span "Checkout" at bounding box center [778, 353] width 72 height 13
